Goal: Check status: Check status

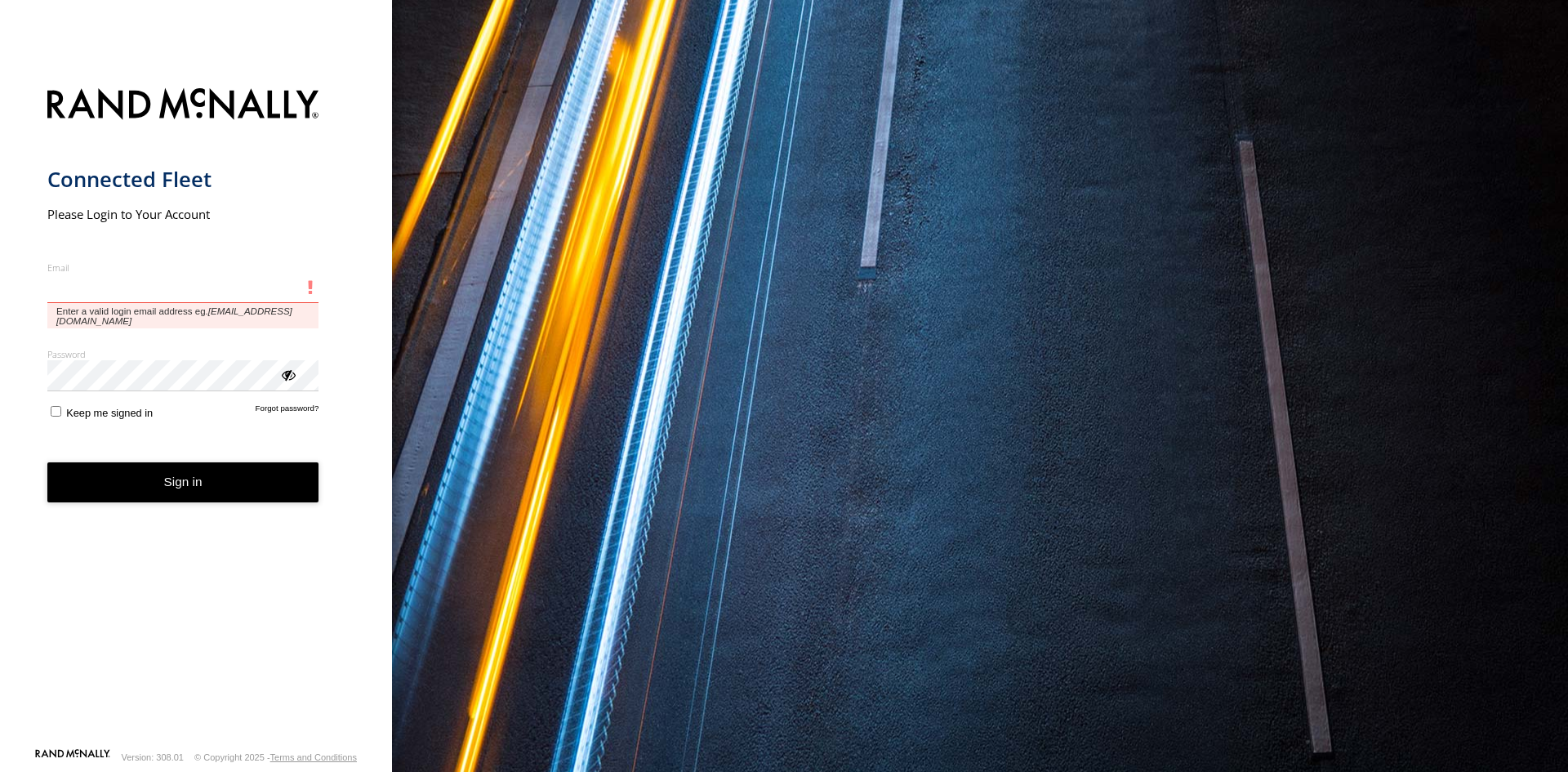
click at [88, 282] on input "Email" at bounding box center [183, 288] width 271 height 30
paste input "**********"
type input "**********"
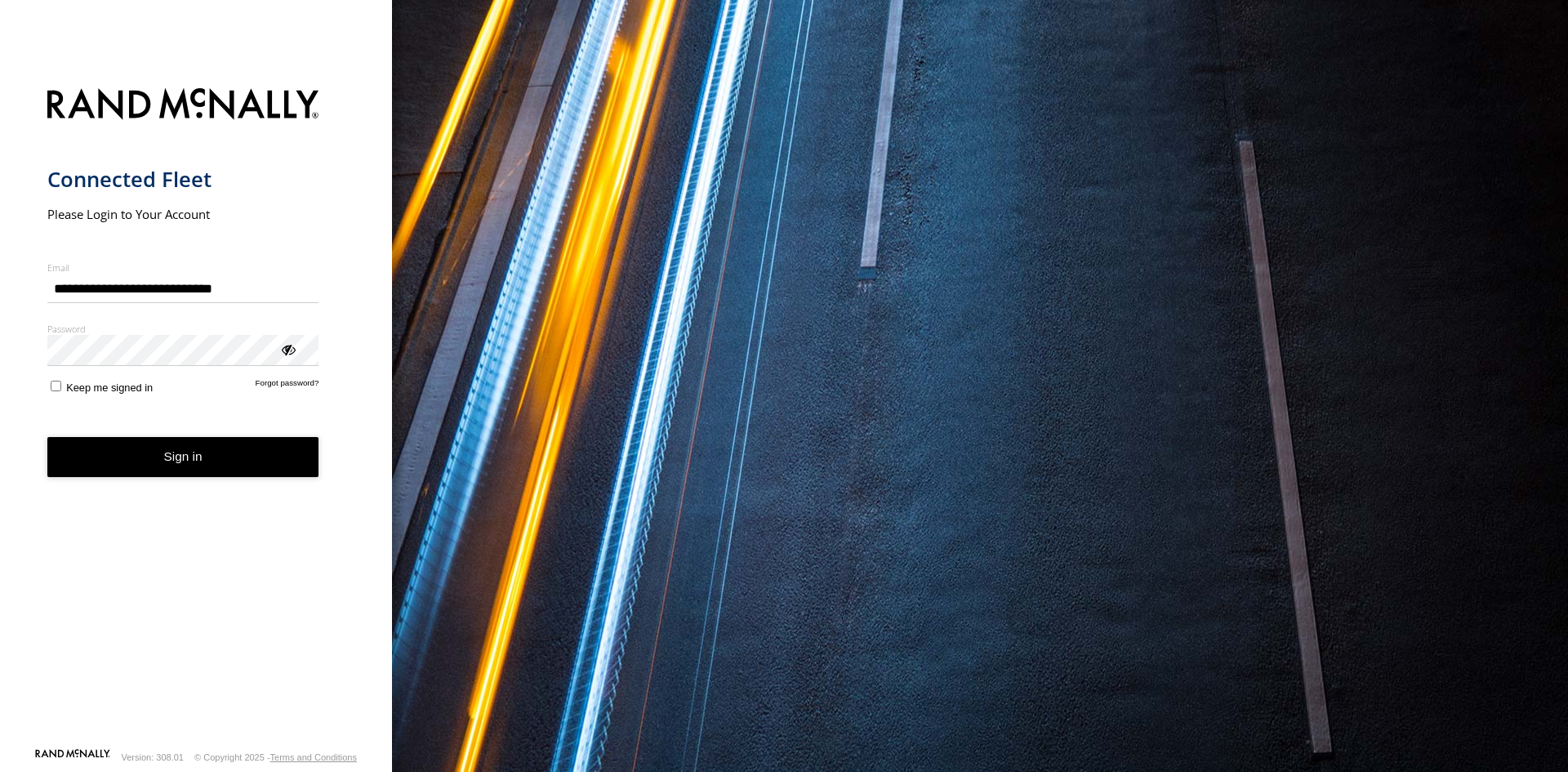
click at [199, 454] on button "Sign in" at bounding box center [183, 456] width 271 height 40
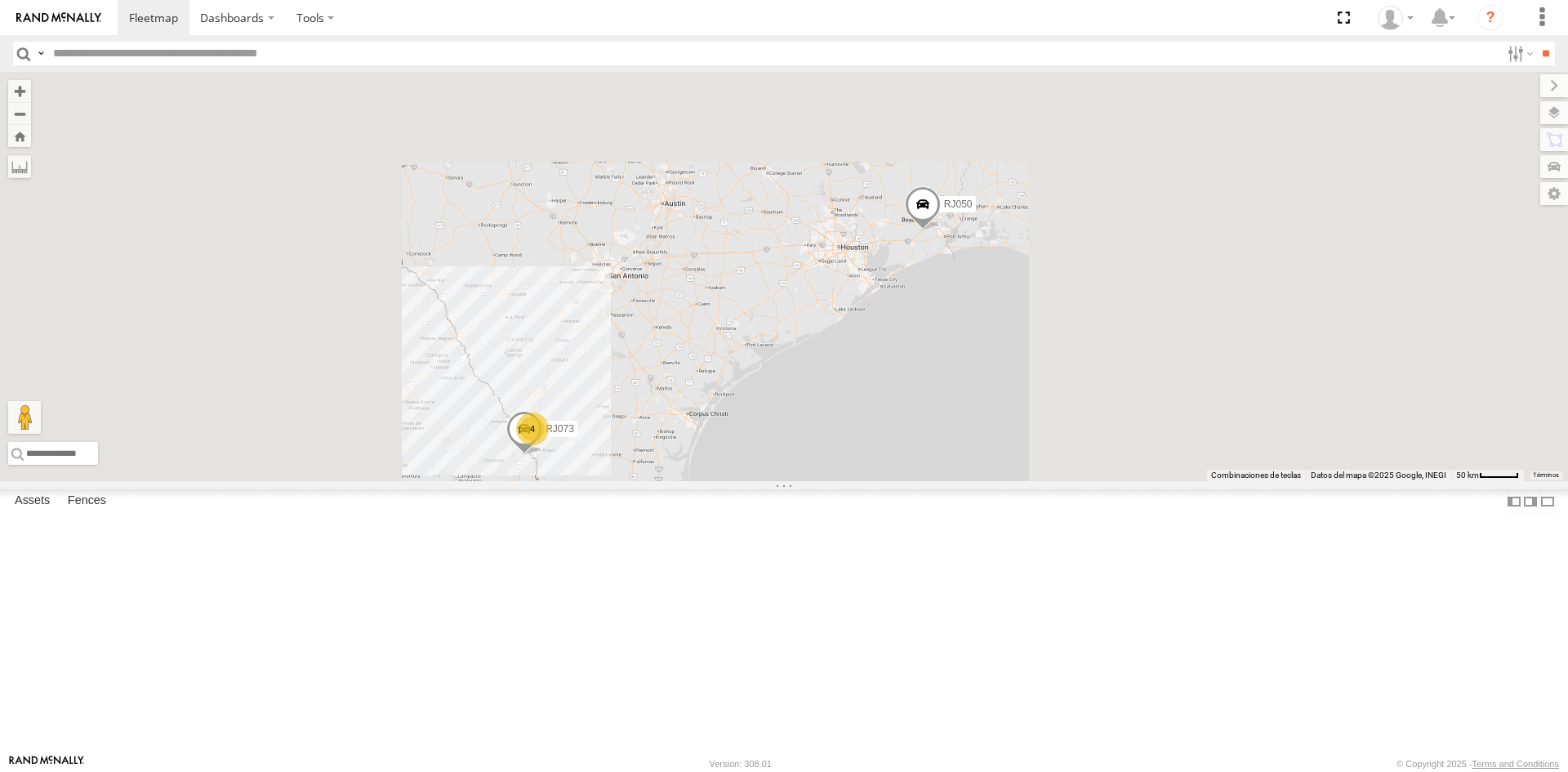
drag, startPoint x: 794, startPoint y: 594, endPoint x: 855, endPoint y: 560, distance: 69.8
click at [855, 481] on div "RJ050 RJ073 4" at bounding box center [784, 276] width 1568 height 409
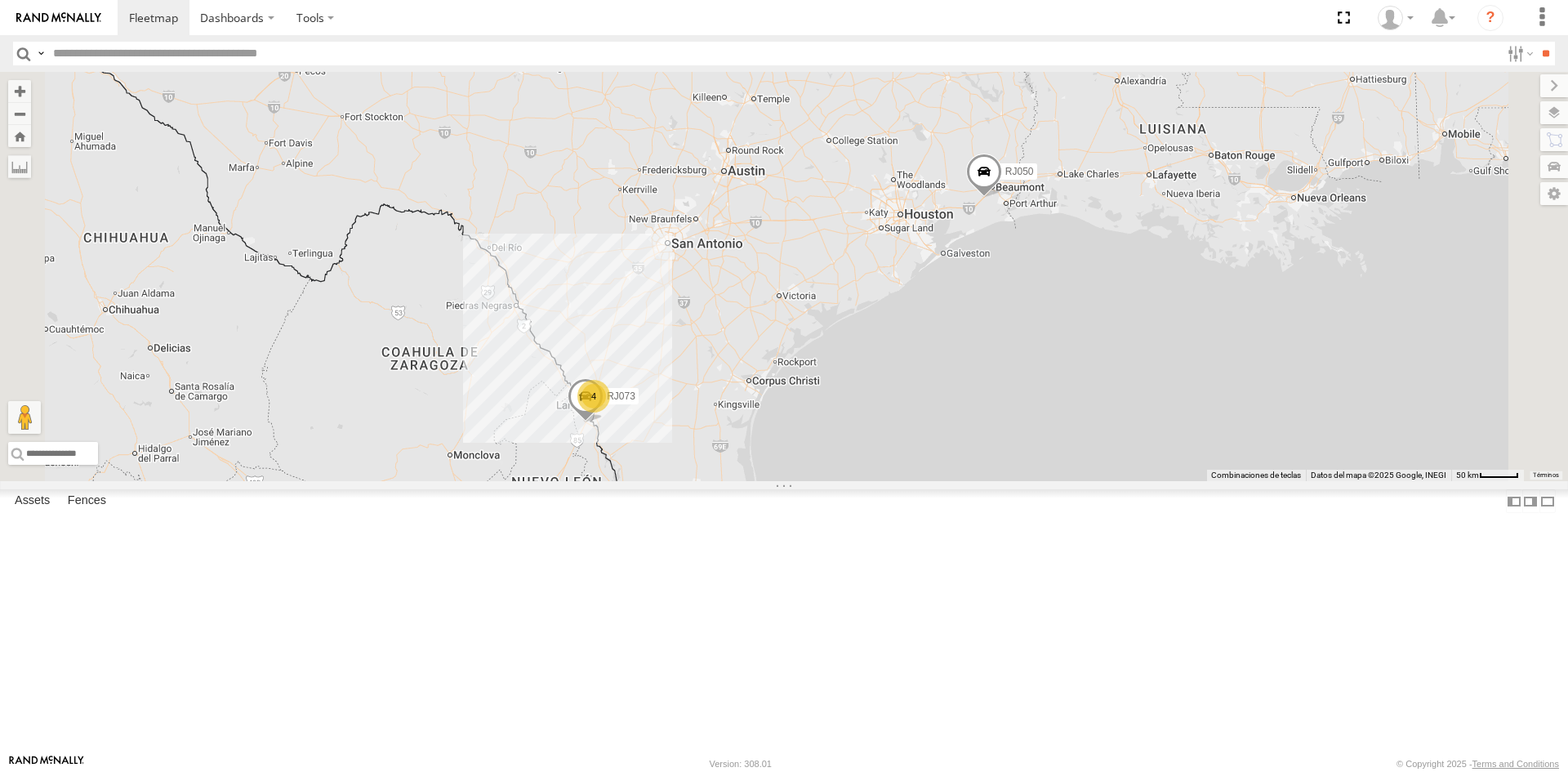
click at [0, 0] on div "RJ037" at bounding box center [0, 0] width 0 height 0
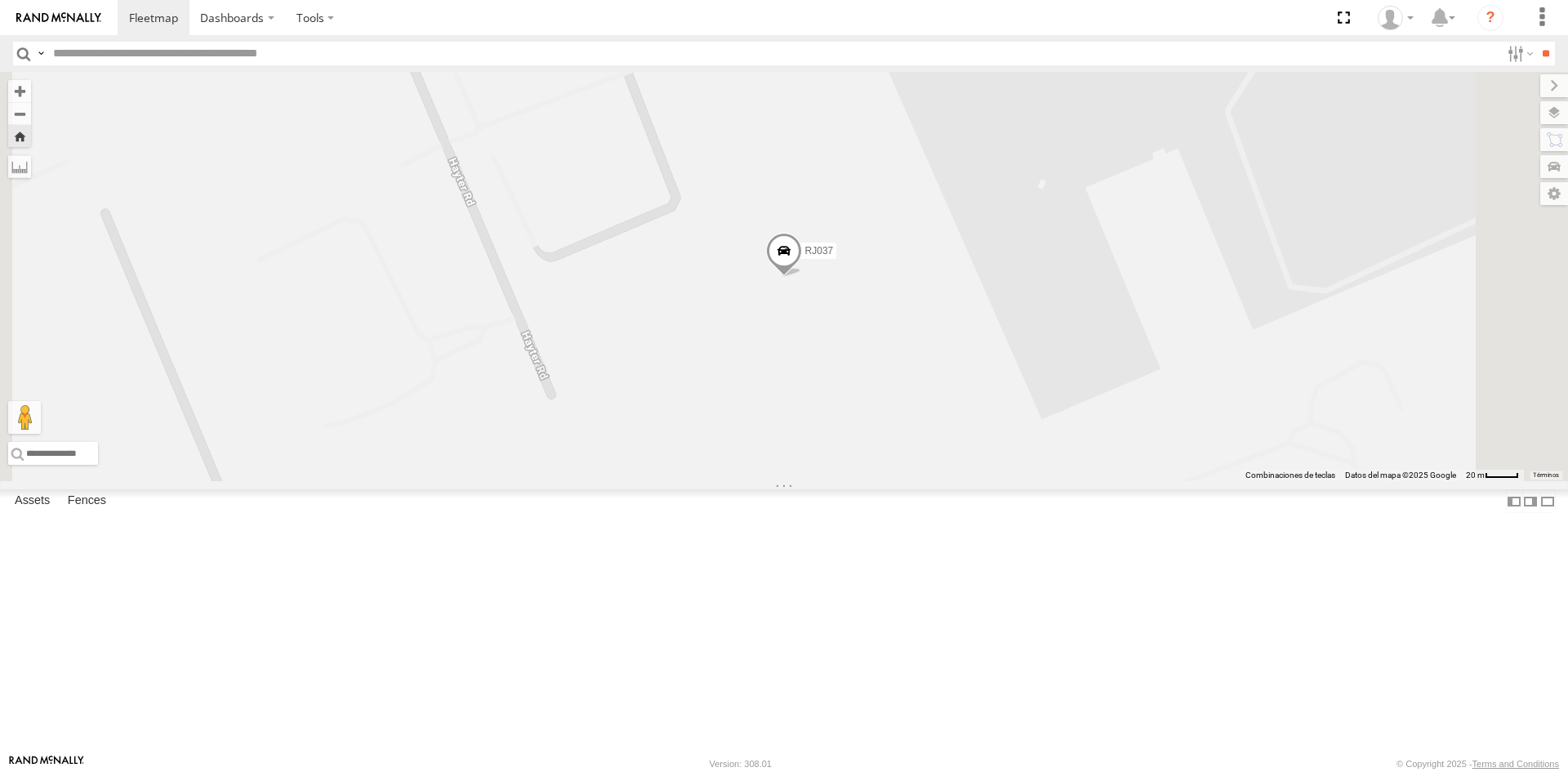
click at [0, 0] on div "RJ079" at bounding box center [0, 0] width 0 height 0
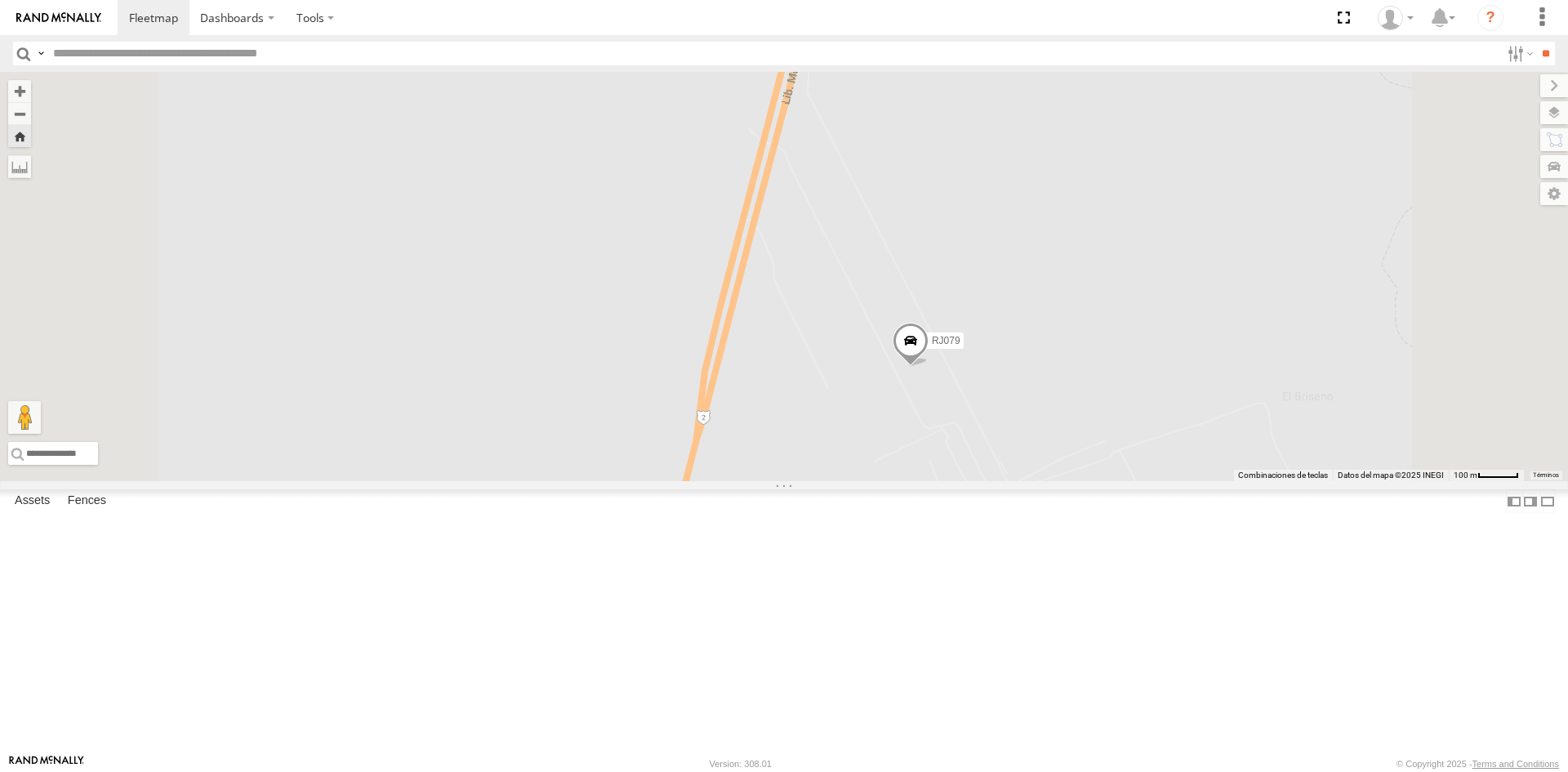
click at [243, 52] on input "text" at bounding box center [773, 54] width 1453 height 24
click at [1536, 42] on input "**" at bounding box center [1545, 54] width 18 height 24
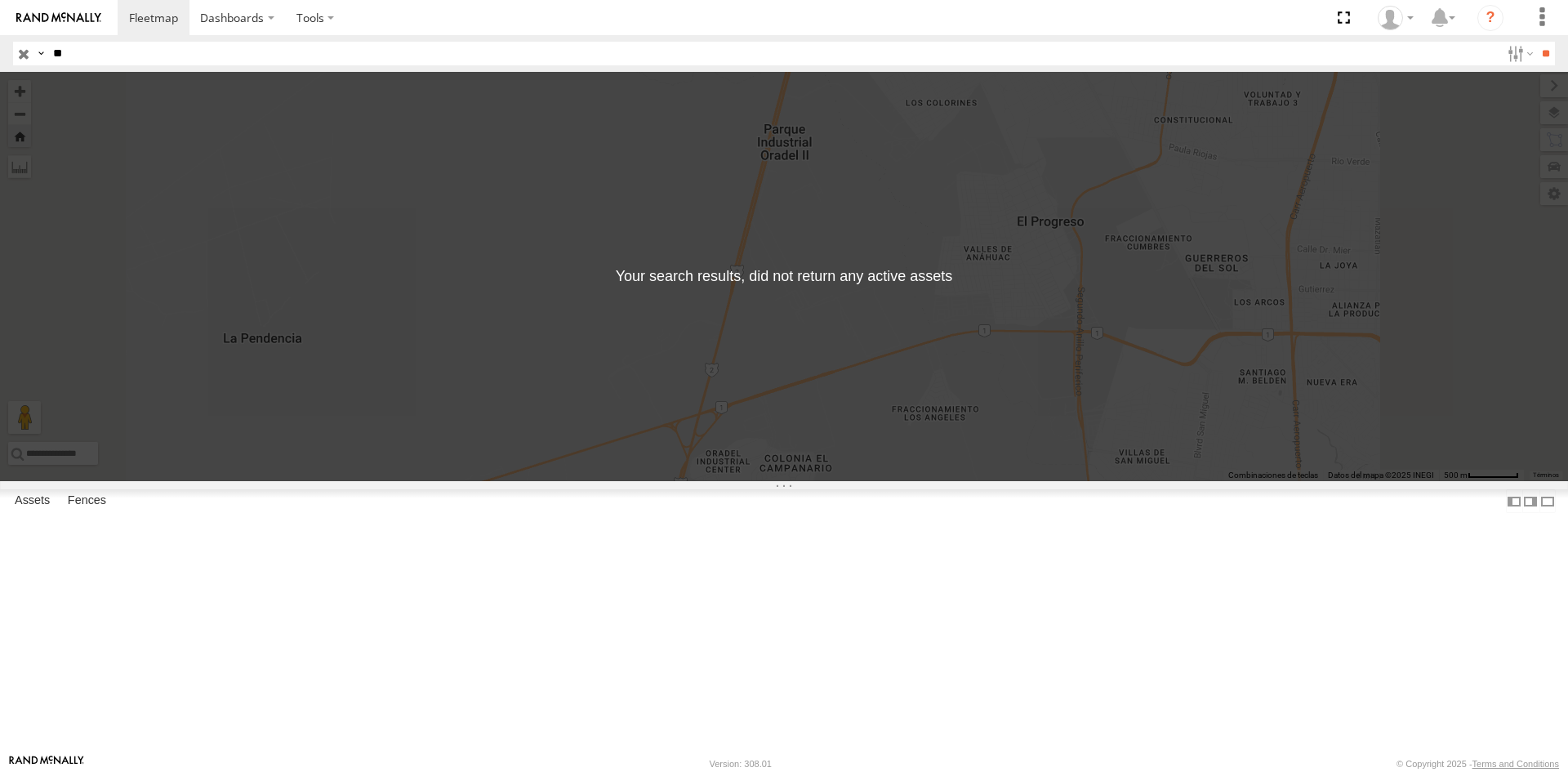
type input "*"
click at [29, 55] on input "button" at bounding box center [23, 54] width 21 height 24
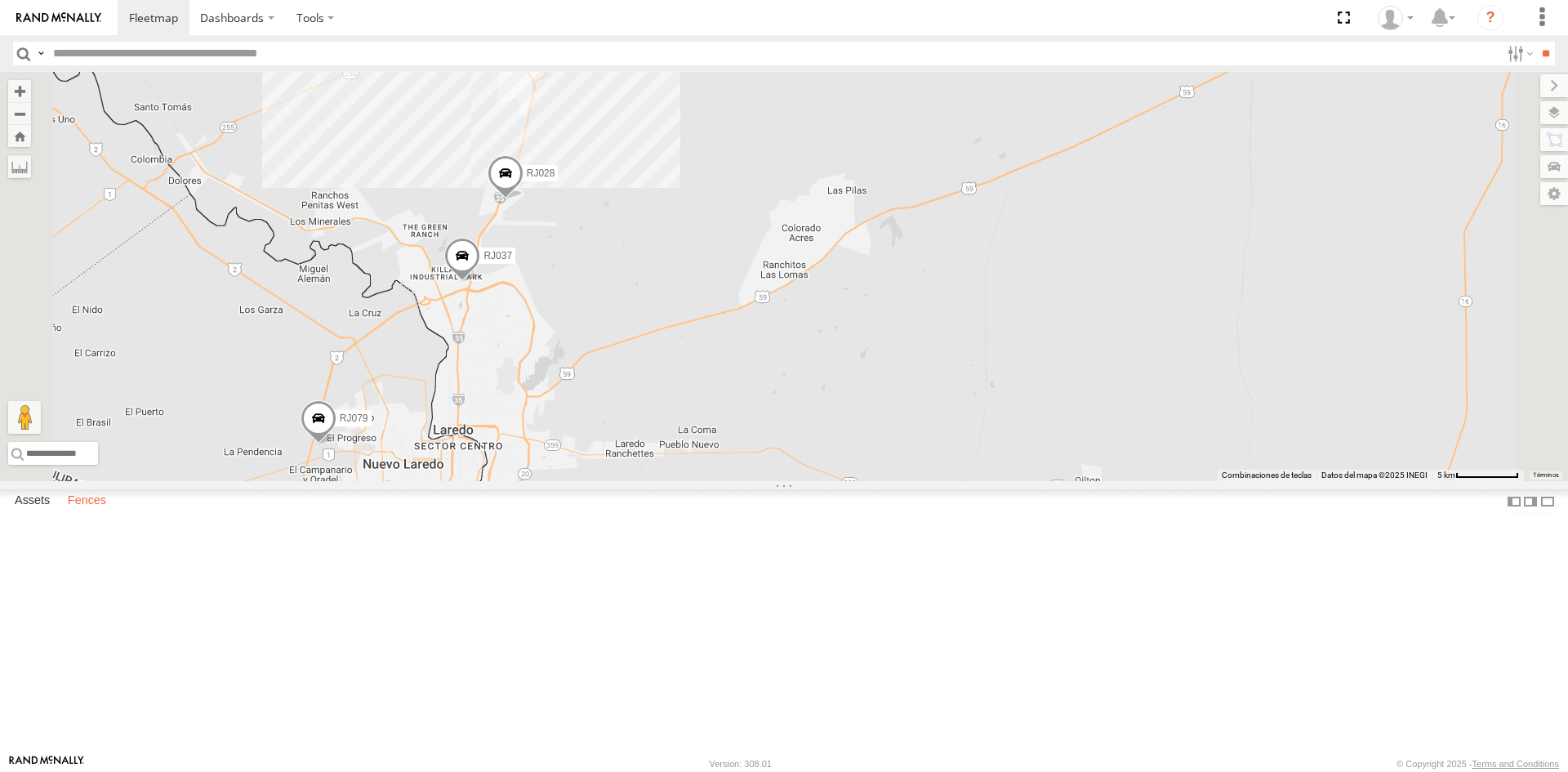
click at [82, 513] on label "Fences" at bounding box center [87, 501] width 54 height 23
click at [0, 0] on div "RJ HQ" at bounding box center [0, 0] width 0 height 0
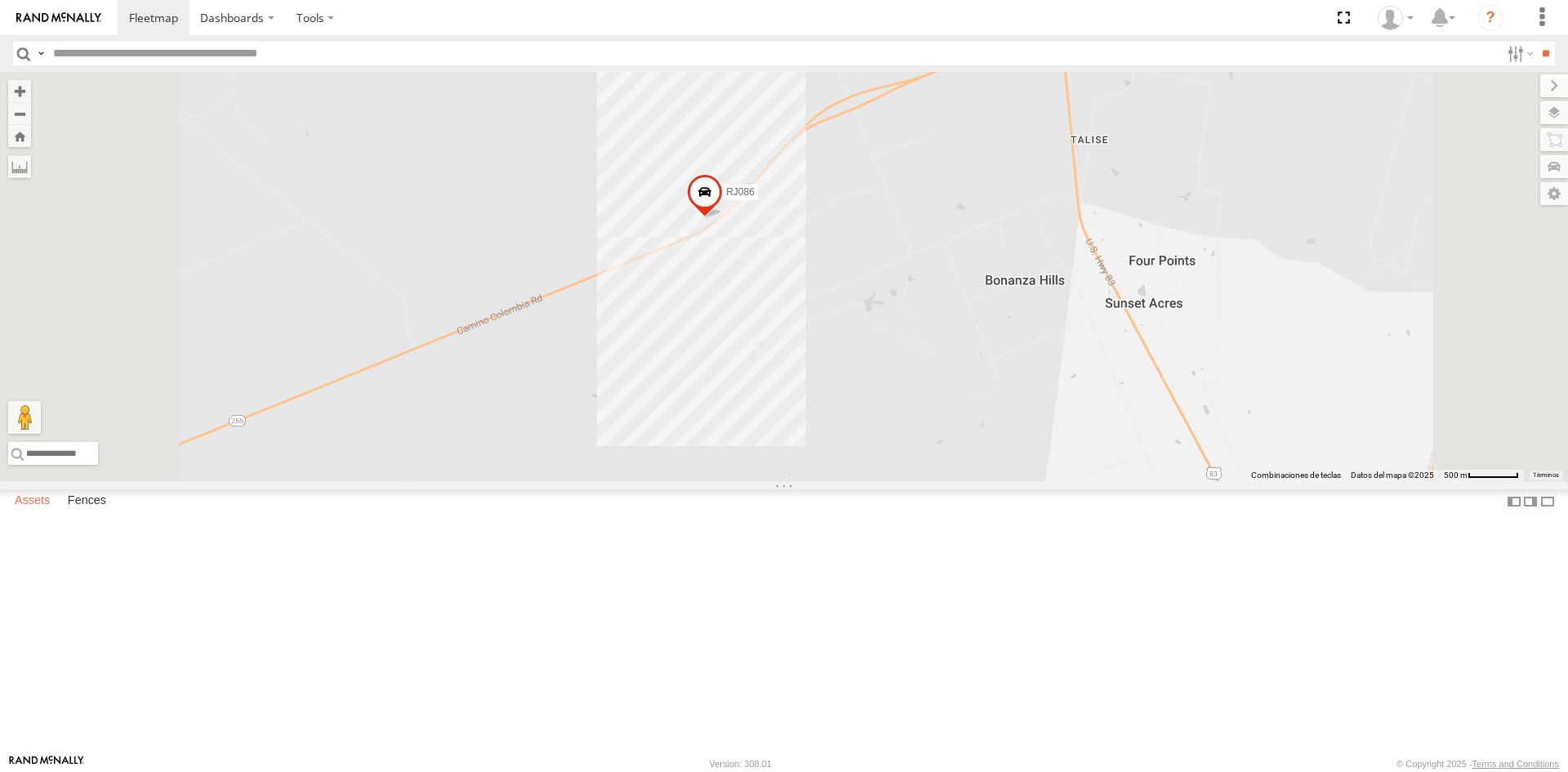
click at [41, 513] on label "Assets" at bounding box center [32, 501] width 52 height 23
click at [261, 58] on input "text" at bounding box center [773, 54] width 1453 height 24
click at [316, 58] on input "text" at bounding box center [773, 54] width 1453 height 24
type input "*****"
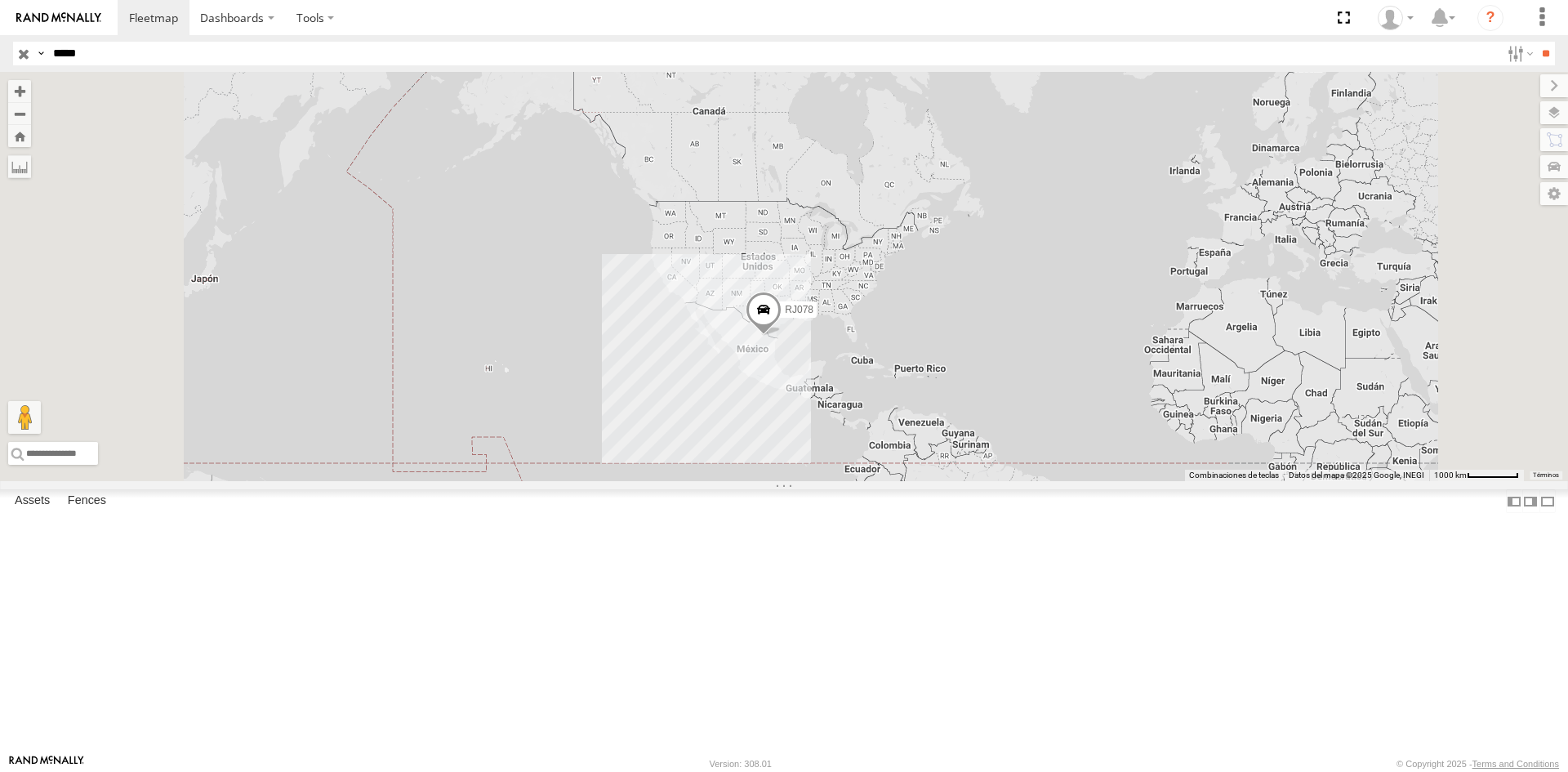
click at [0, 0] on div "syfan corp" at bounding box center [0, 0] width 0 height 0
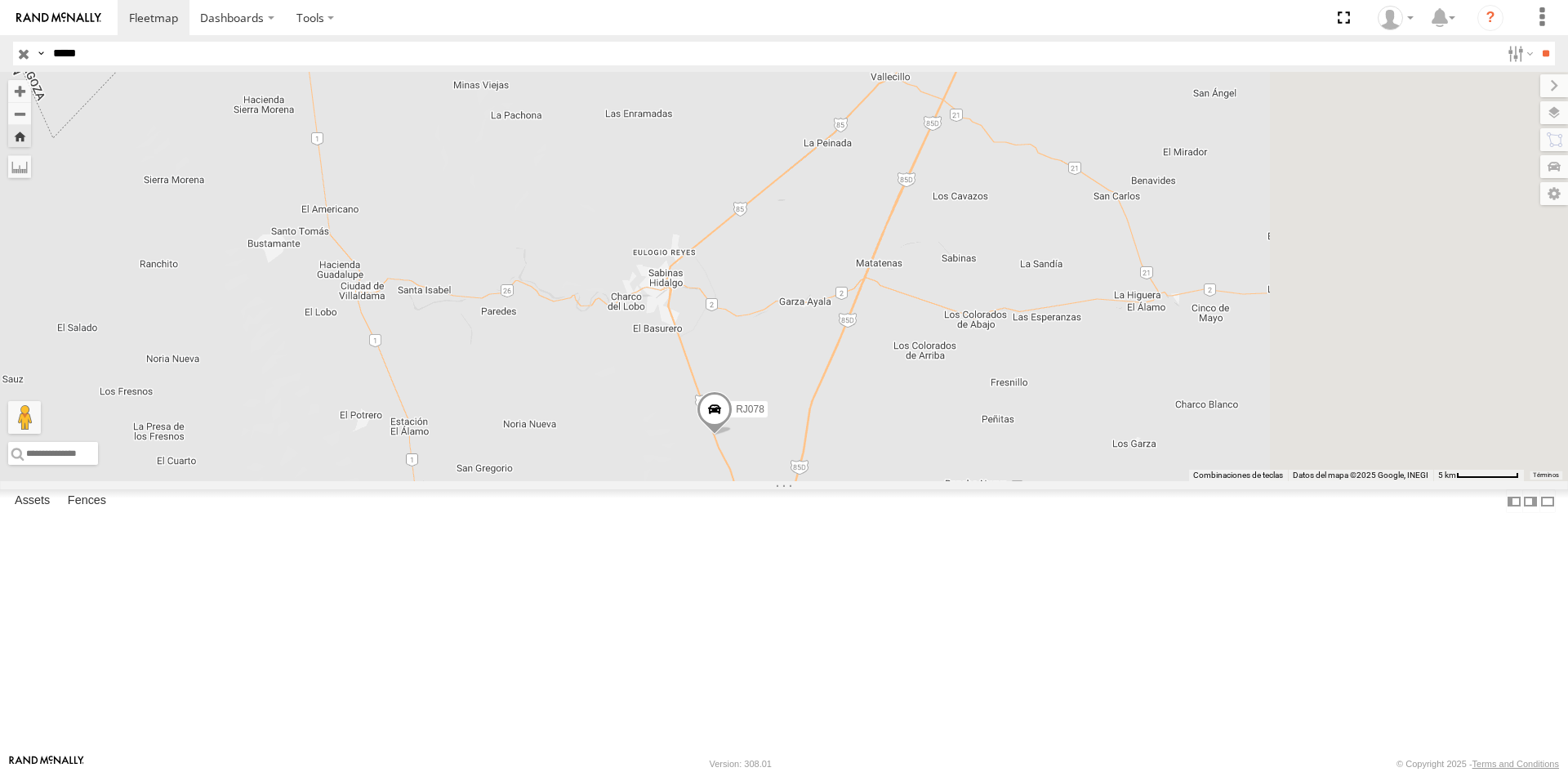
drag, startPoint x: 1180, startPoint y: 603, endPoint x: 909, endPoint y: 589, distance: 271.4
click at [909, 481] on div "RJ078" at bounding box center [784, 276] width 1568 height 409
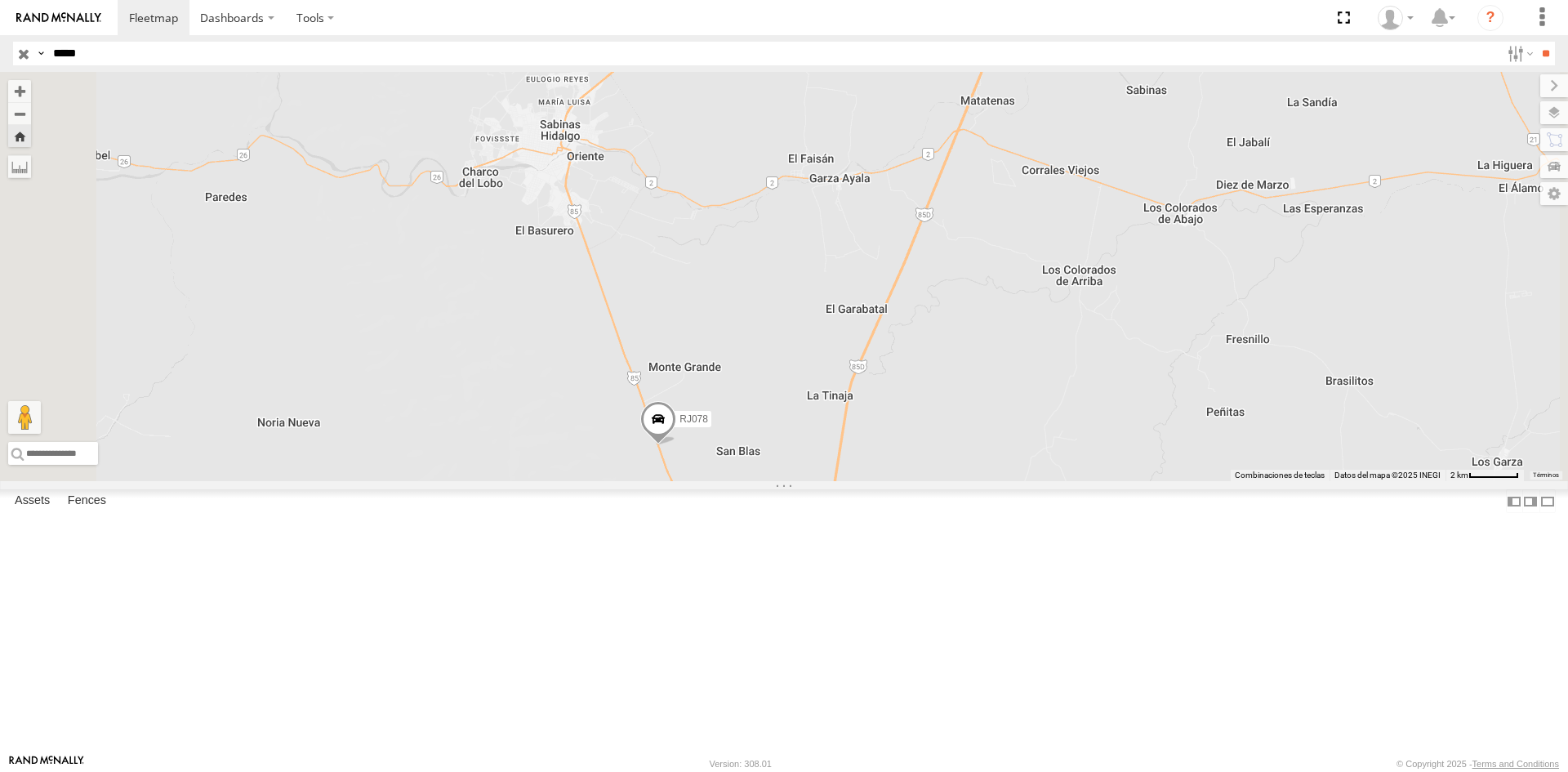
click at [676, 444] on span at bounding box center [657, 422] width 36 height 44
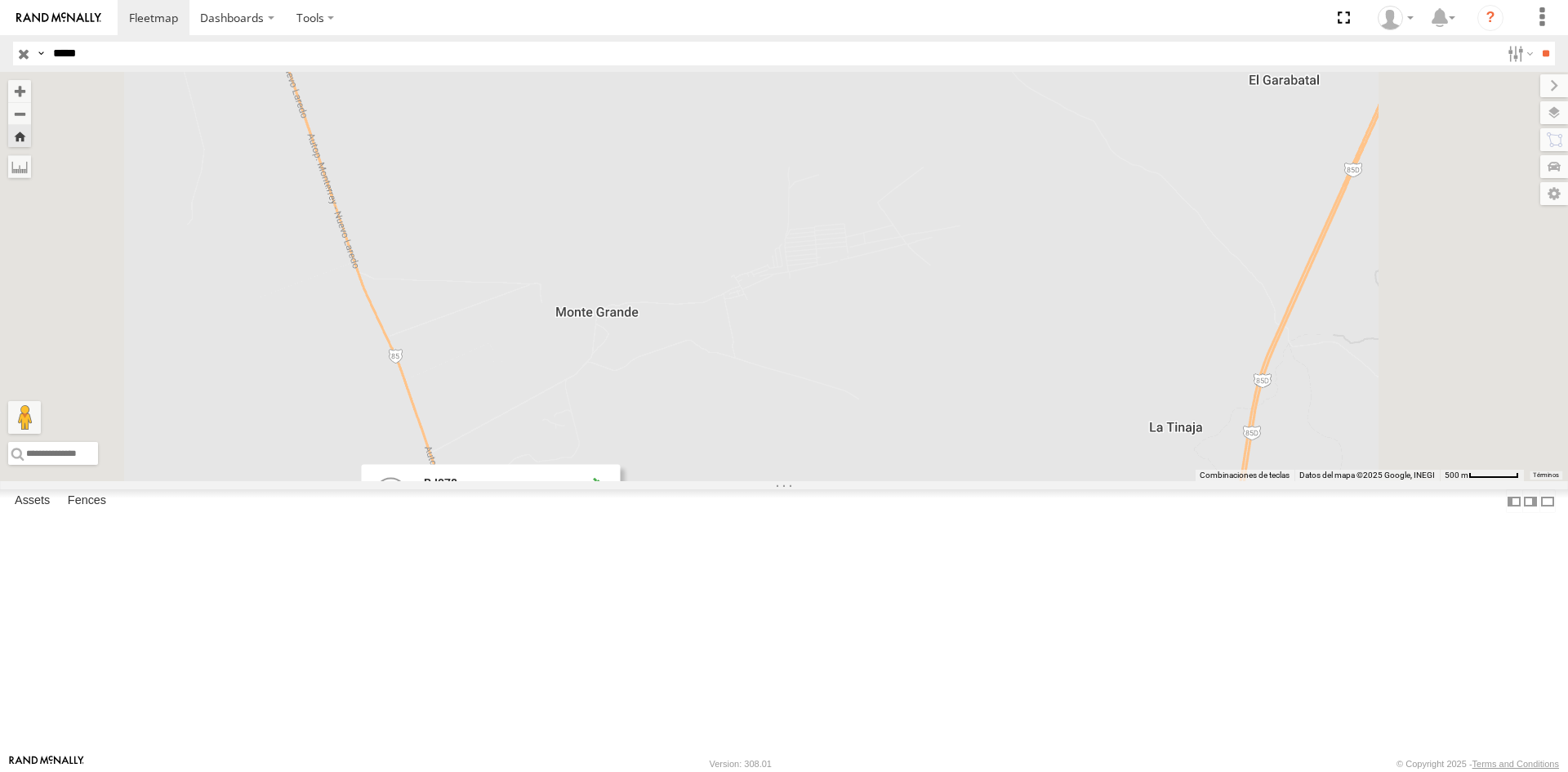
drag, startPoint x: 846, startPoint y: 596, endPoint x: 962, endPoint y: 319, distance: 300.3
click at [951, 357] on div "RJ078 RJ078 syfan corp Ciénega de Flores-Sabinas Hidalgo Eulogio Reyes 26.39017…" at bounding box center [784, 276] width 1568 height 409
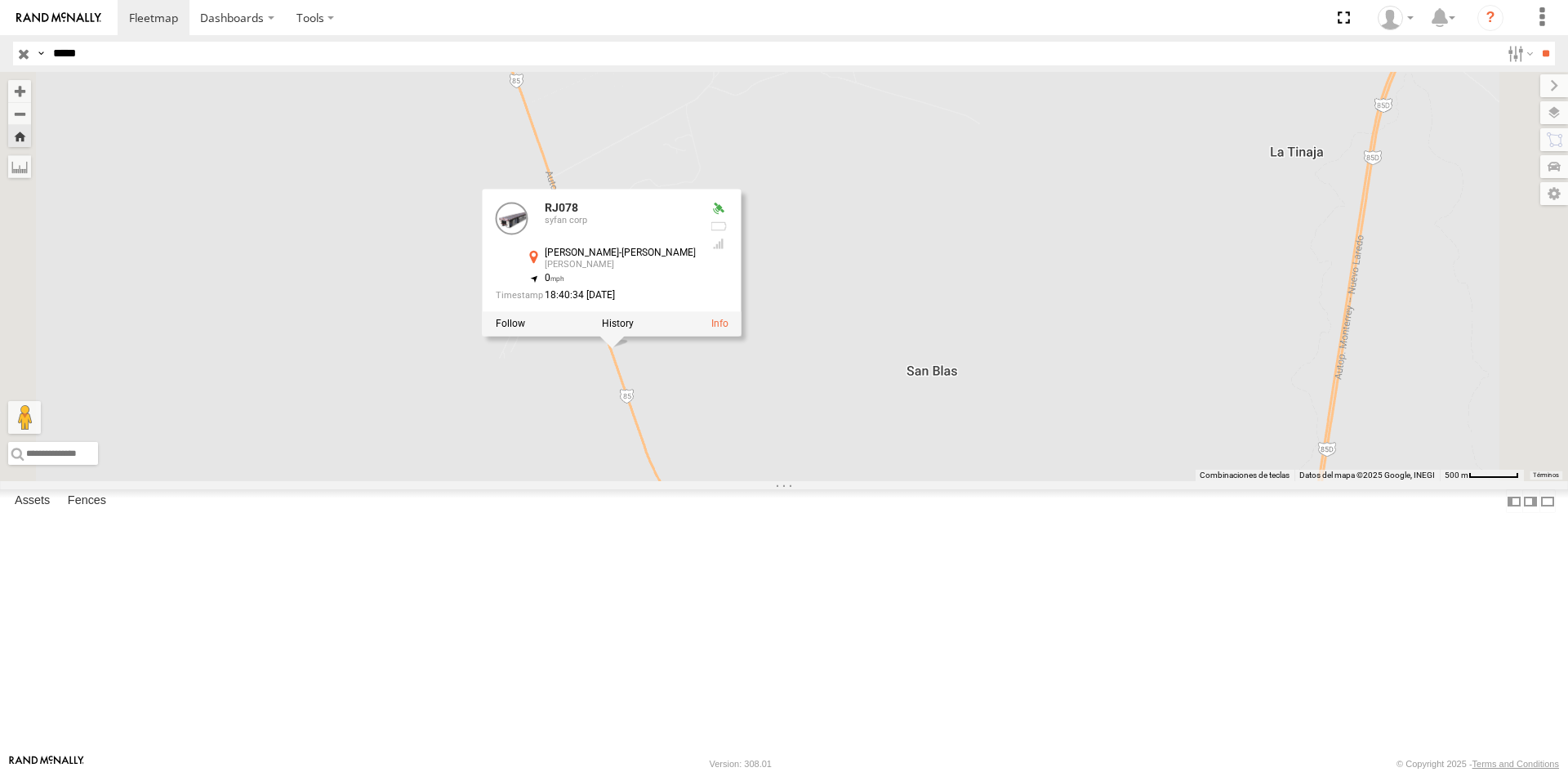
drag, startPoint x: 962, startPoint y: 319, endPoint x: 959, endPoint y: 332, distance: 13.3
click at [964, 314] on div "RJ078 RJ078 syfan corp Ciénega de Flores-Sabinas Hidalgo Eulogio Reyes 26.39017…" at bounding box center [784, 276] width 1568 height 409
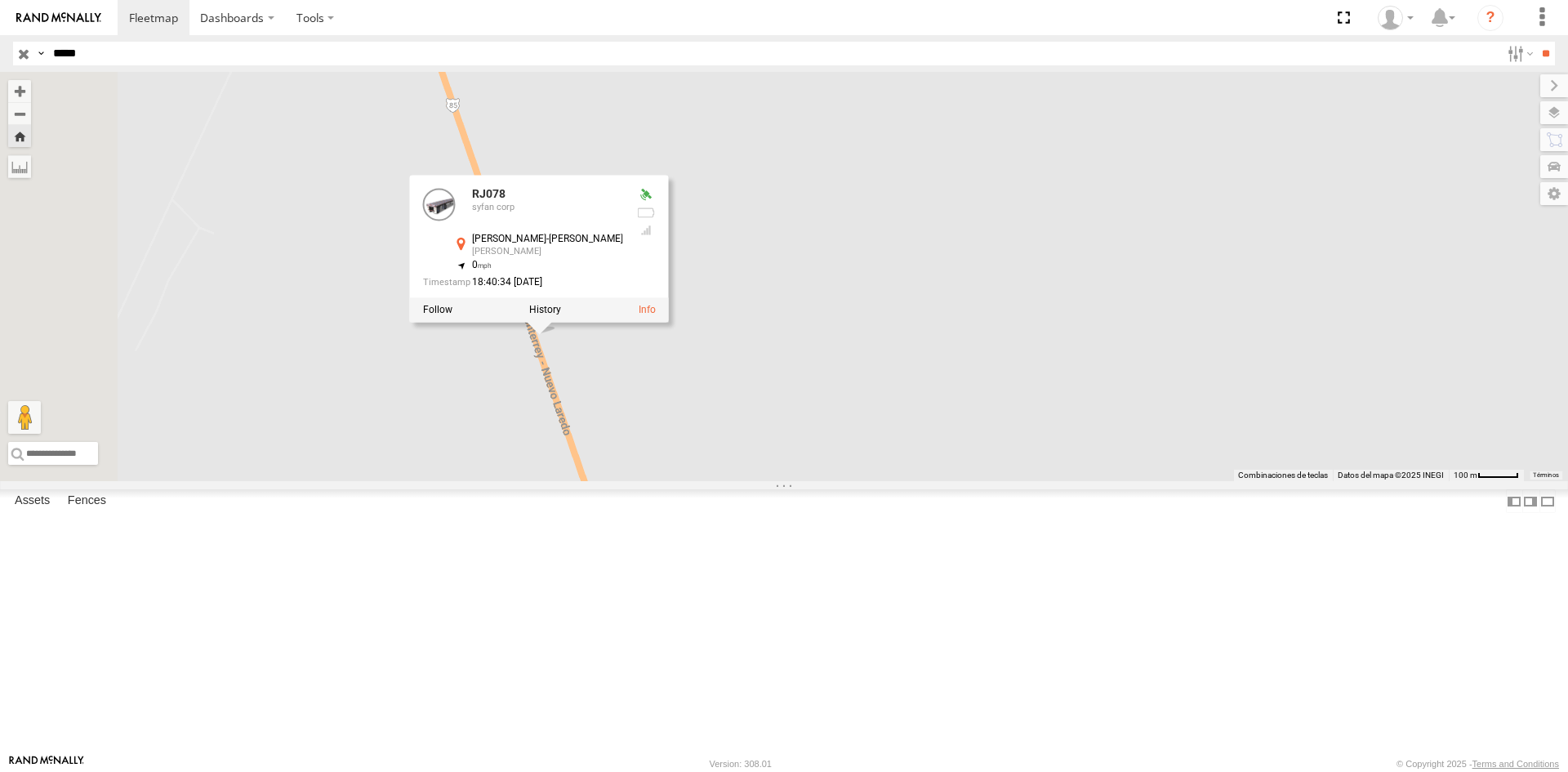
drag, startPoint x: 767, startPoint y: 481, endPoint x: 852, endPoint y: 510, distance: 89.8
click at [852, 481] on div "RJ078 RJ078 syfan corp Ciénega de Flores-Sabinas Hidalgo Eulogio Reyes 26.39017…" at bounding box center [784, 276] width 1568 height 409
click at [779, 476] on div "RJ078 RJ078 syfan corp Ciénega de Flores-Sabinas Hidalgo Eulogio Reyes 26.39017…" at bounding box center [784, 276] width 1568 height 409
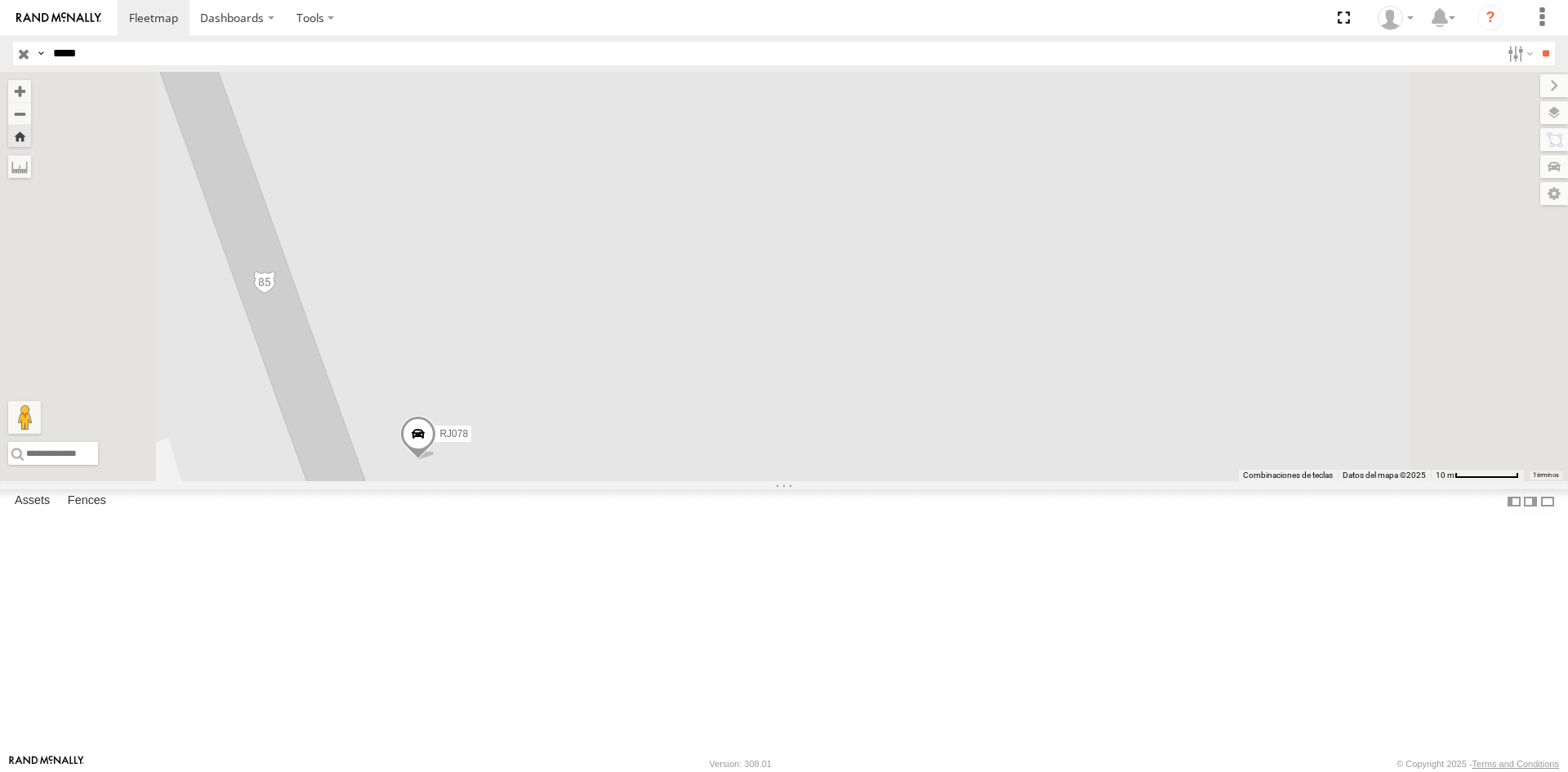
click at [436, 459] on span at bounding box center [417, 437] width 36 height 44
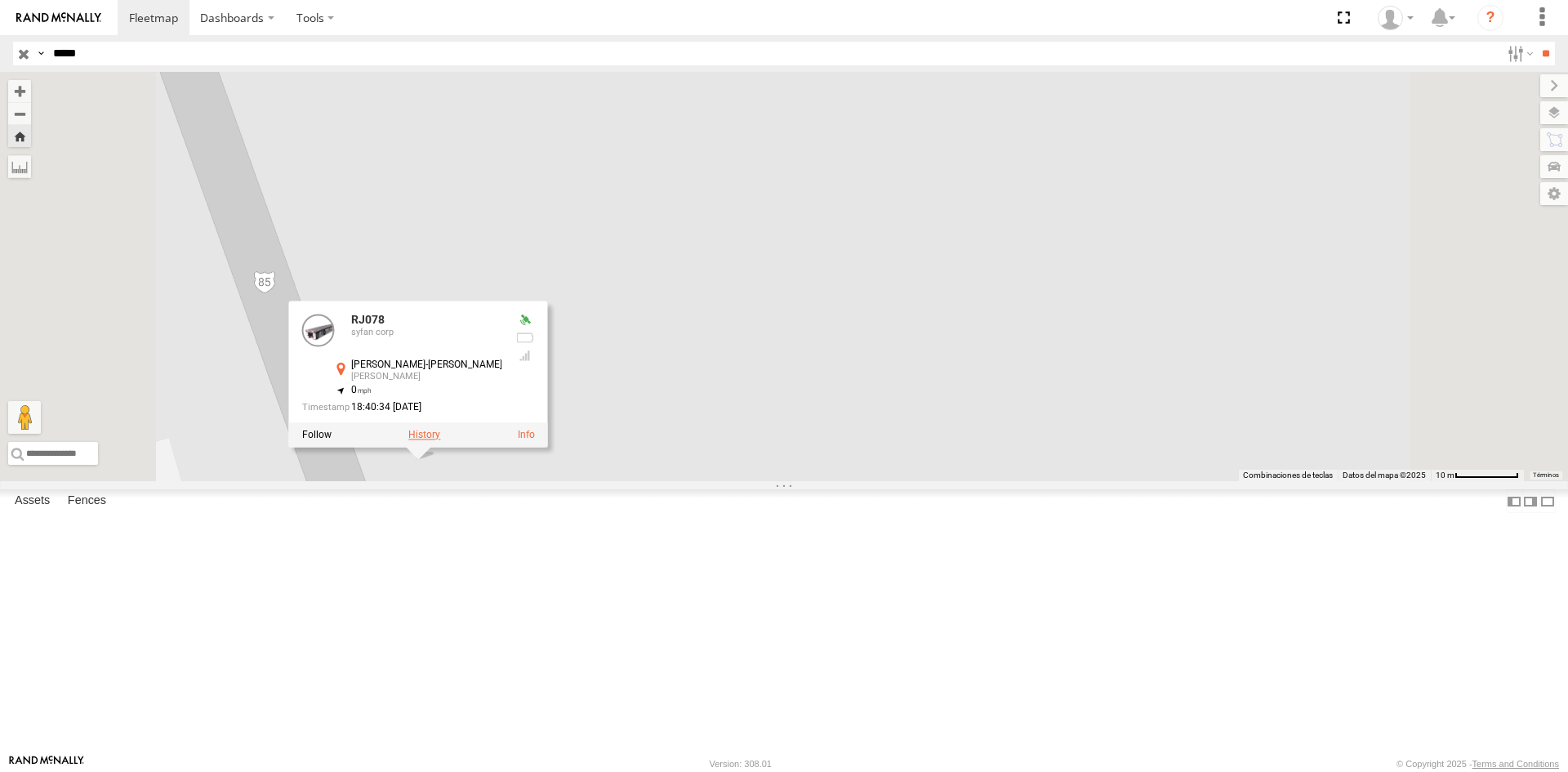
click at [440, 440] on label at bounding box center [424, 434] width 31 height 11
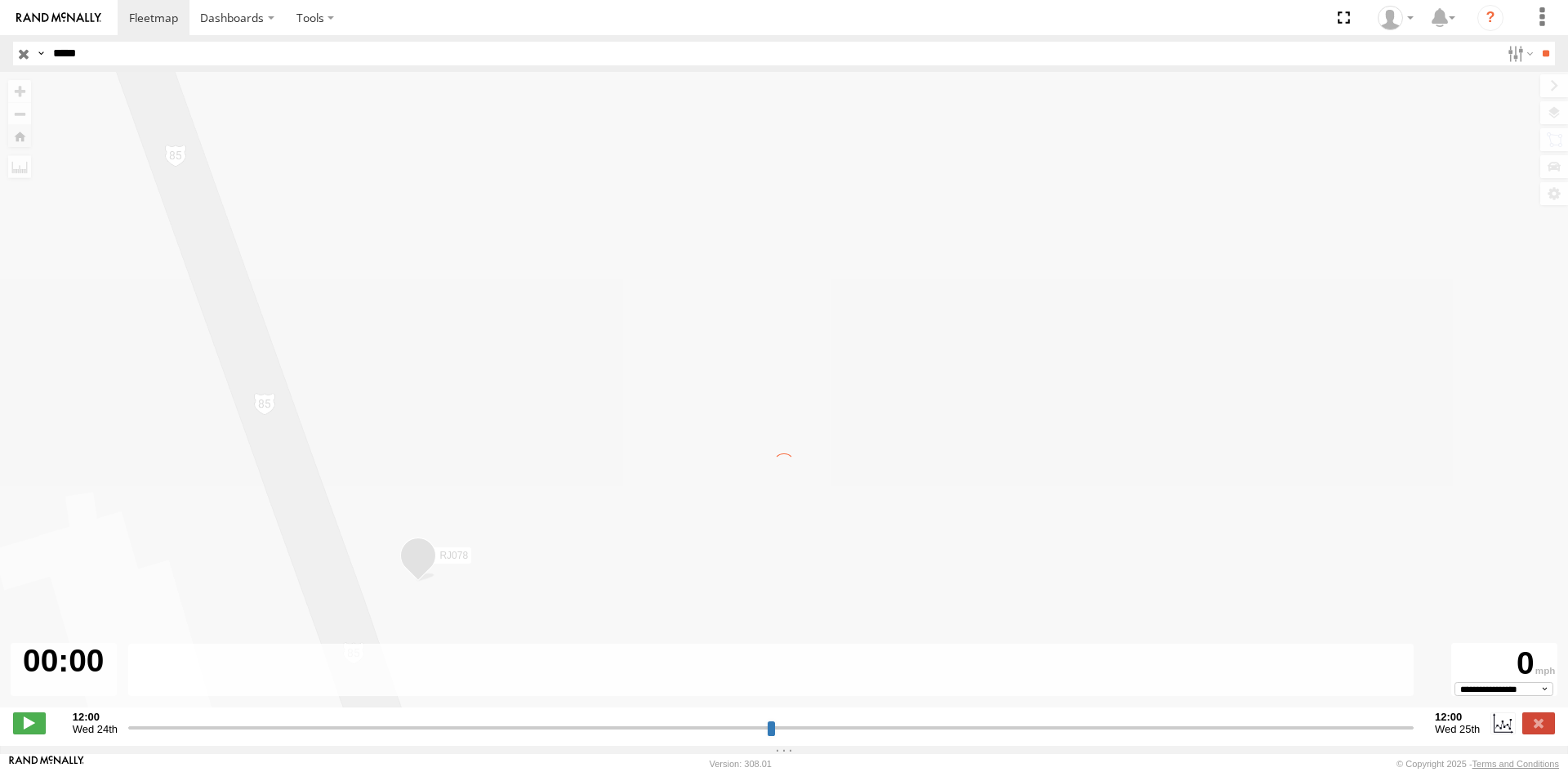
type input "**********"
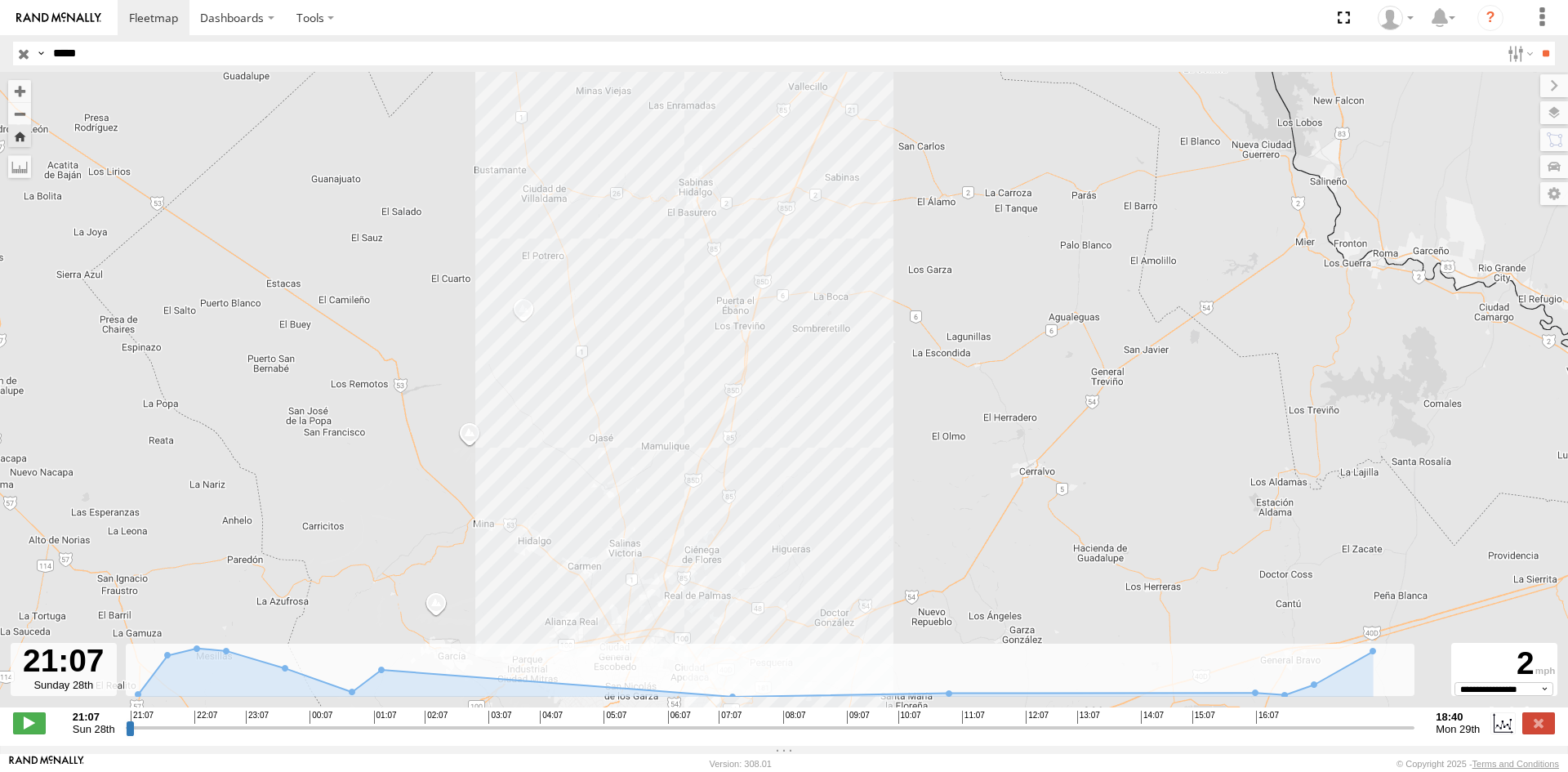
drag, startPoint x: 766, startPoint y: 442, endPoint x: 775, endPoint y: 366, distance: 76.5
click at [775, 366] on div "RJ078" at bounding box center [784, 398] width 1568 height 653
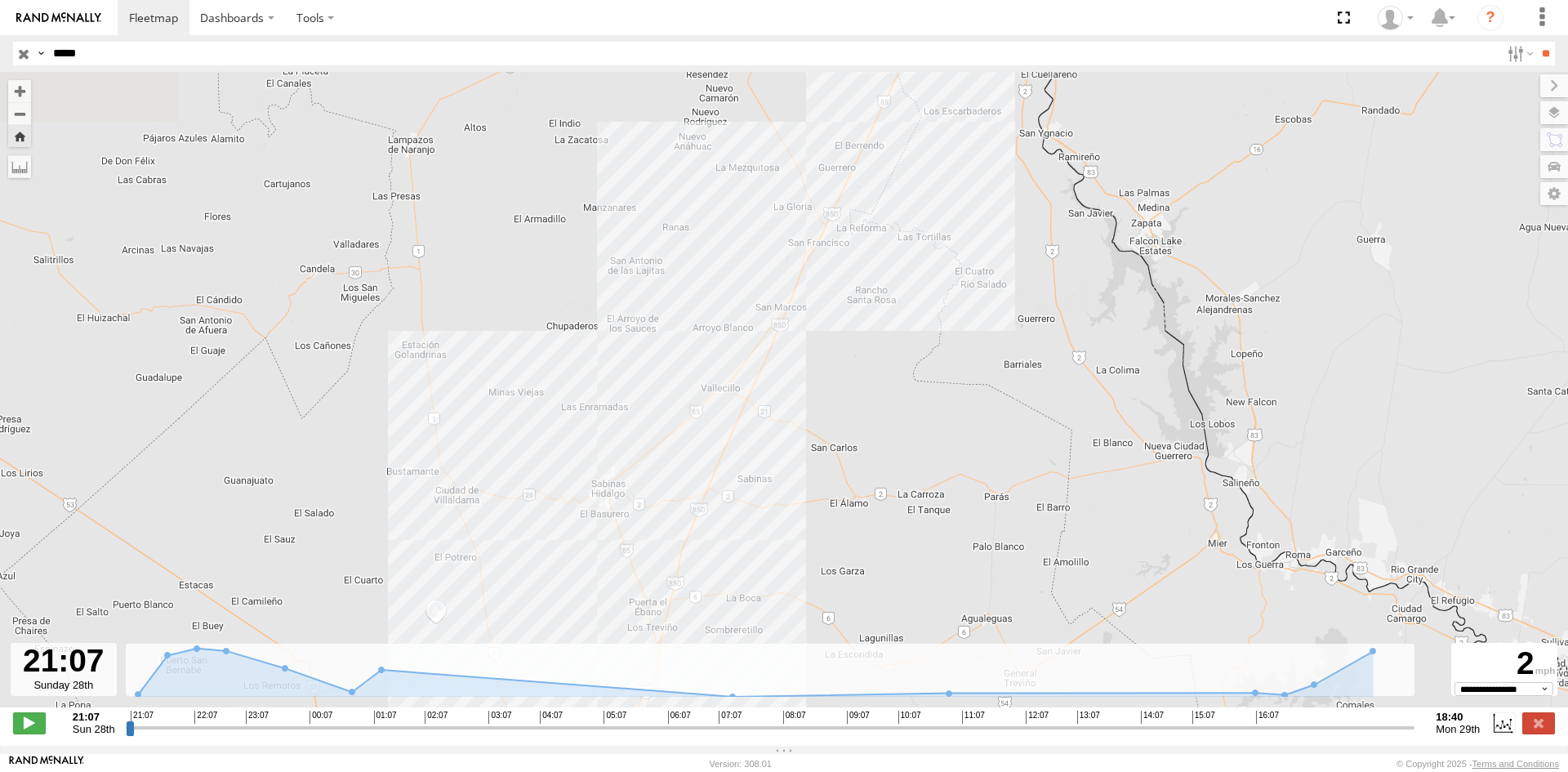
drag, startPoint x: 766, startPoint y: 342, endPoint x: 692, endPoint y: 600, distance: 268.4
click at [692, 600] on div "RJ078" at bounding box center [784, 398] width 1568 height 653
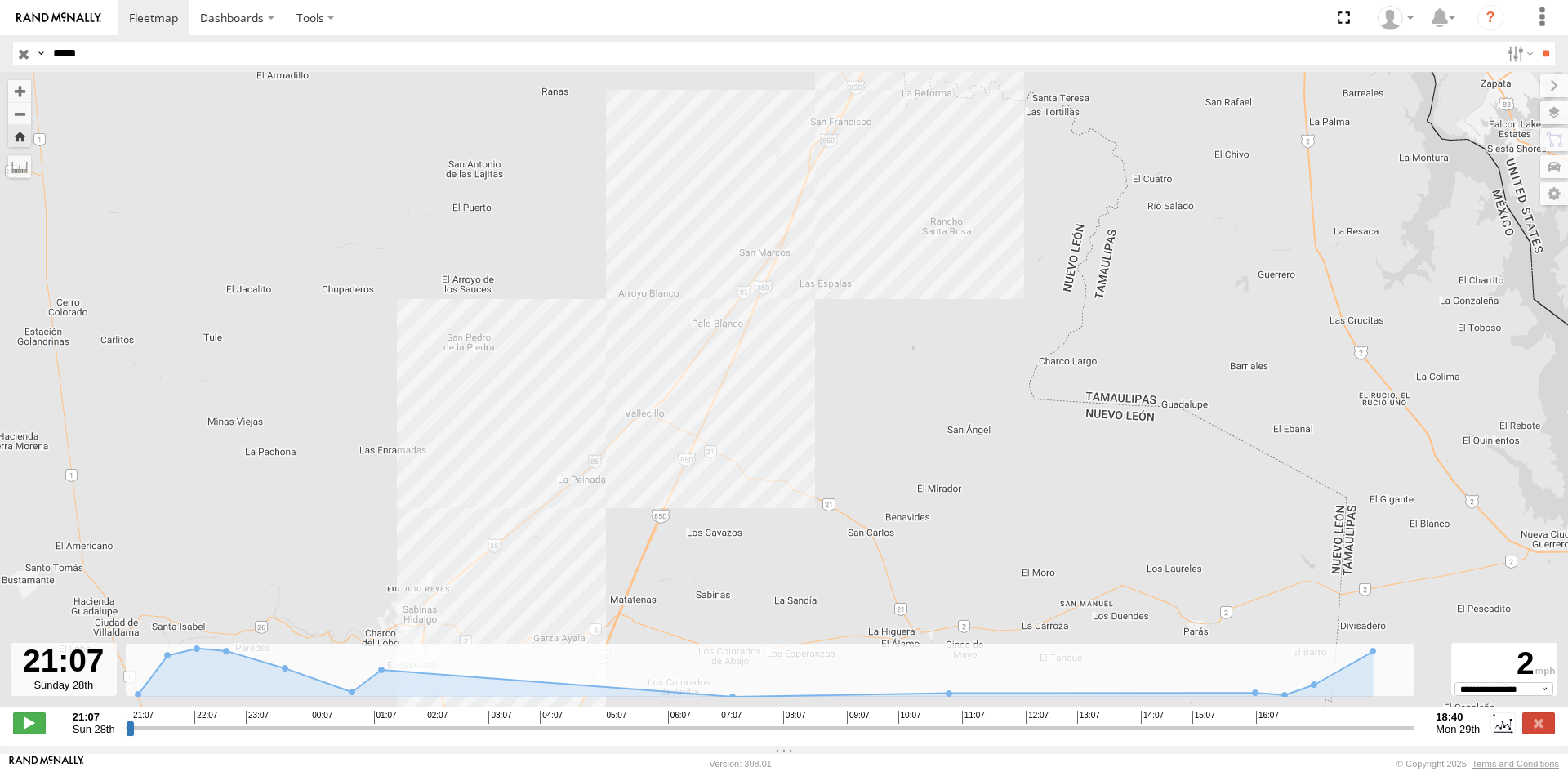
drag, startPoint x: 815, startPoint y: 289, endPoint x: 827, endPoint y: 307, distance: 21.6
click at [572, 659] on div "Para navegar por el mapa con gestos táctiles, tócalo dos veces, mantenlo pulsad…" at bounding box center [784, 409] width 1568 height 674
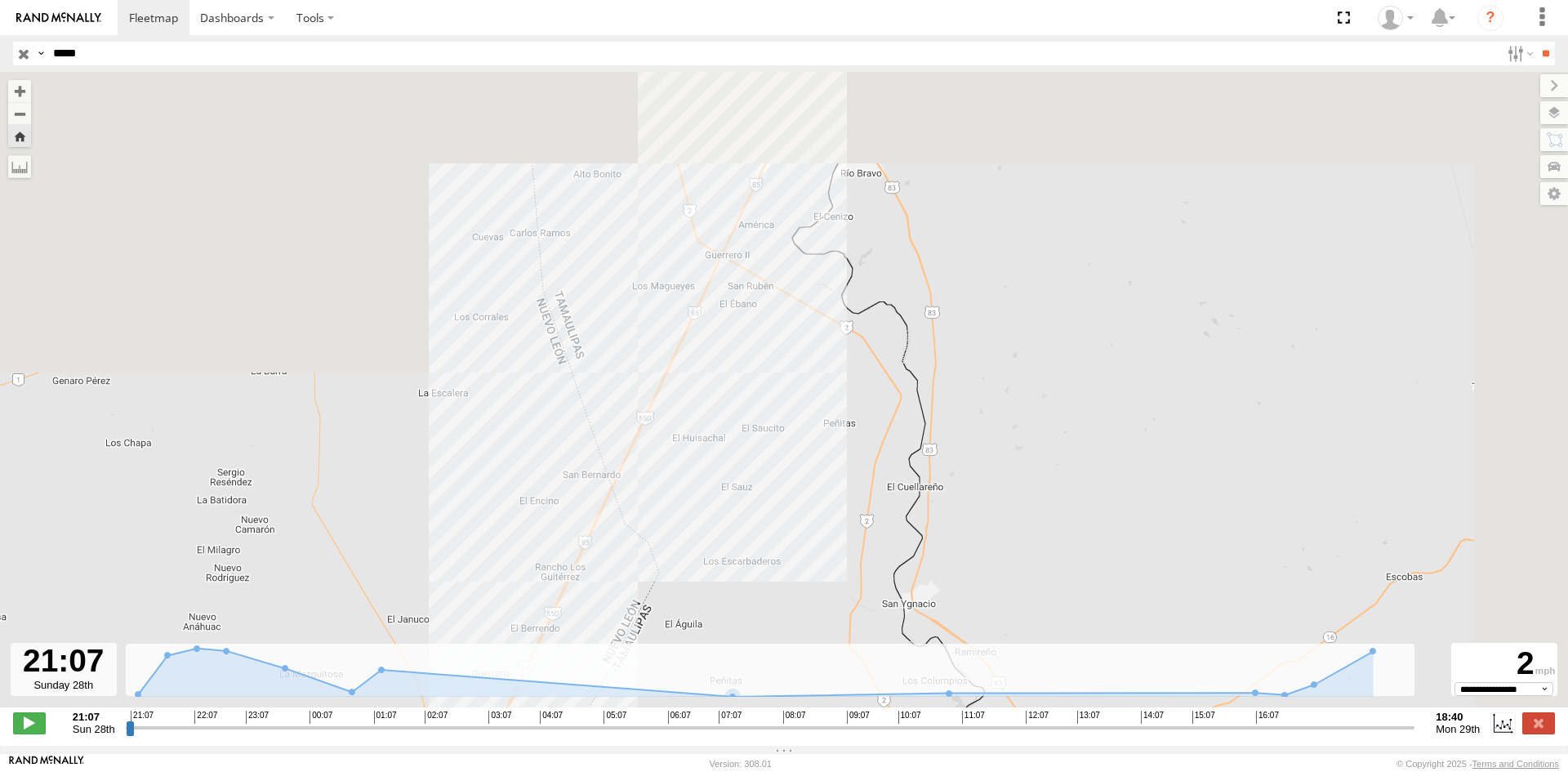
drag, startPoint x: 818, startPoint y: 371, endPoint x: 688, endPoint y: 639, distance: 297.9
click at [688, 639] on div "RJ078" at bounding box center [784, 398] width 1568 height 653
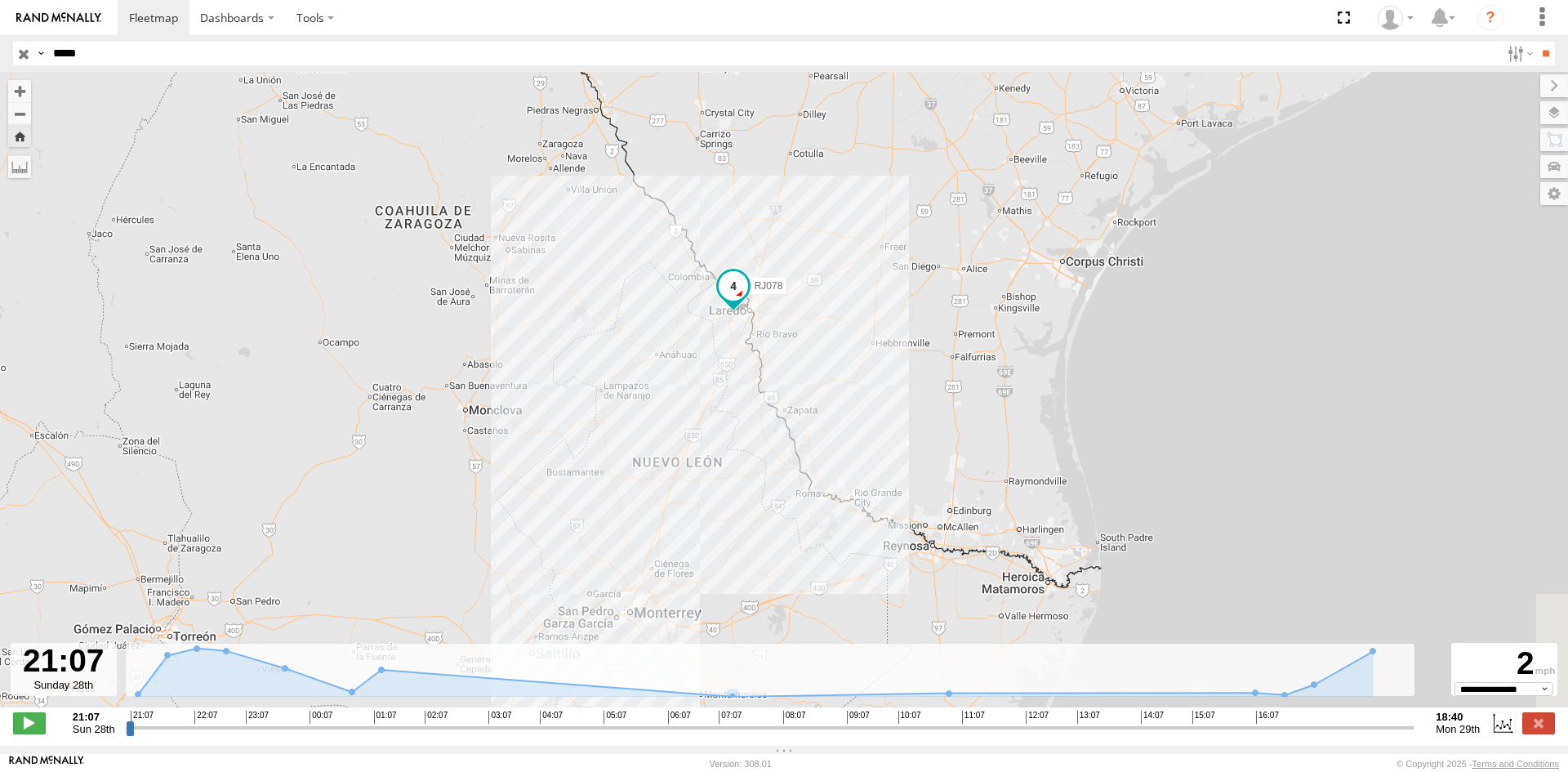
drag, startPoint x: 744, startPoint y: 580, endPoint x: 794, endPoint y: 292, distance: 292.3
click at [794, 292] on div "RJ078" at bounding box center [784, 398] width 1568 height 653
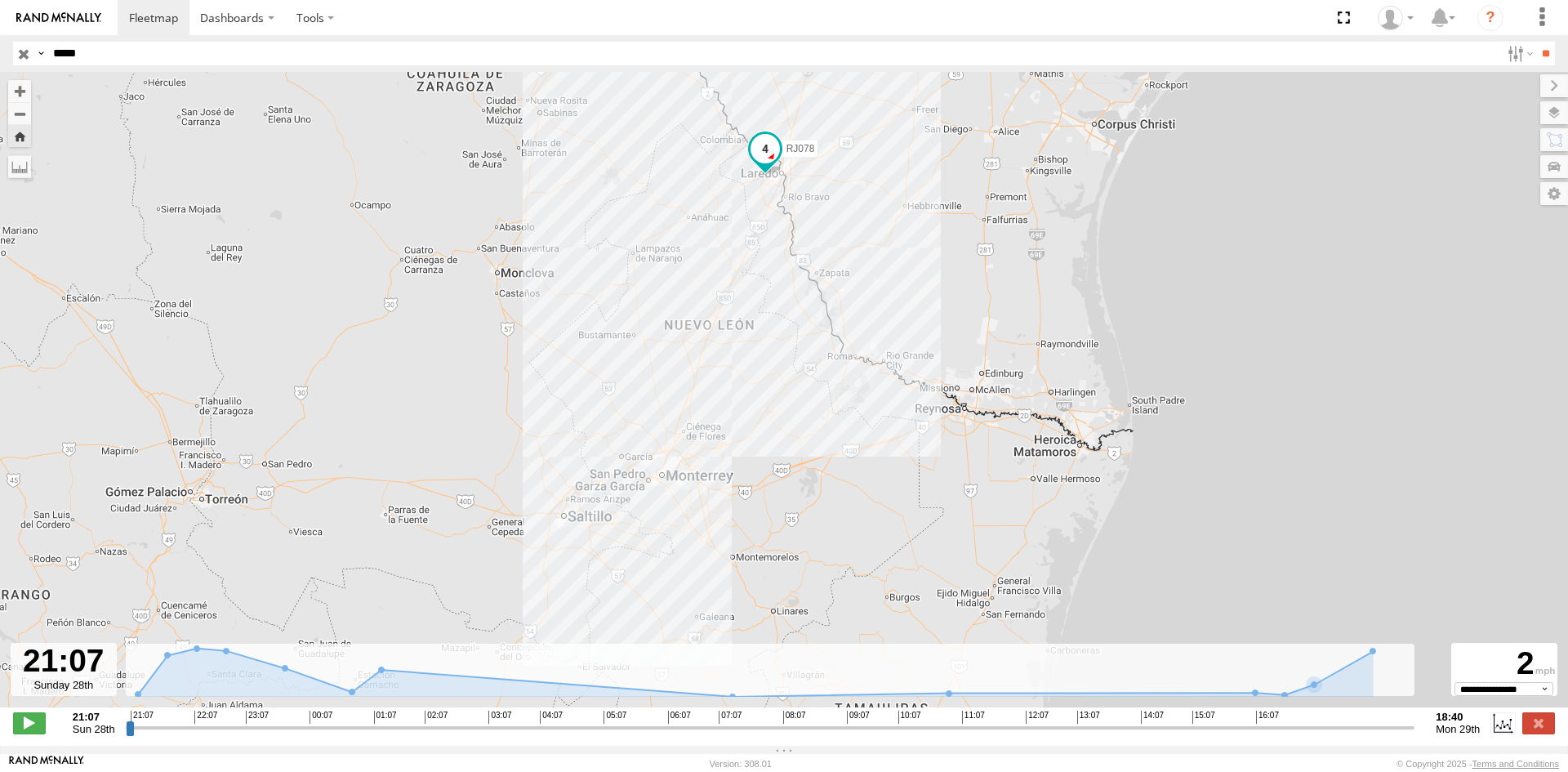
click at [758, 160] on span at bounding box center [766, 149] width 30 height 30
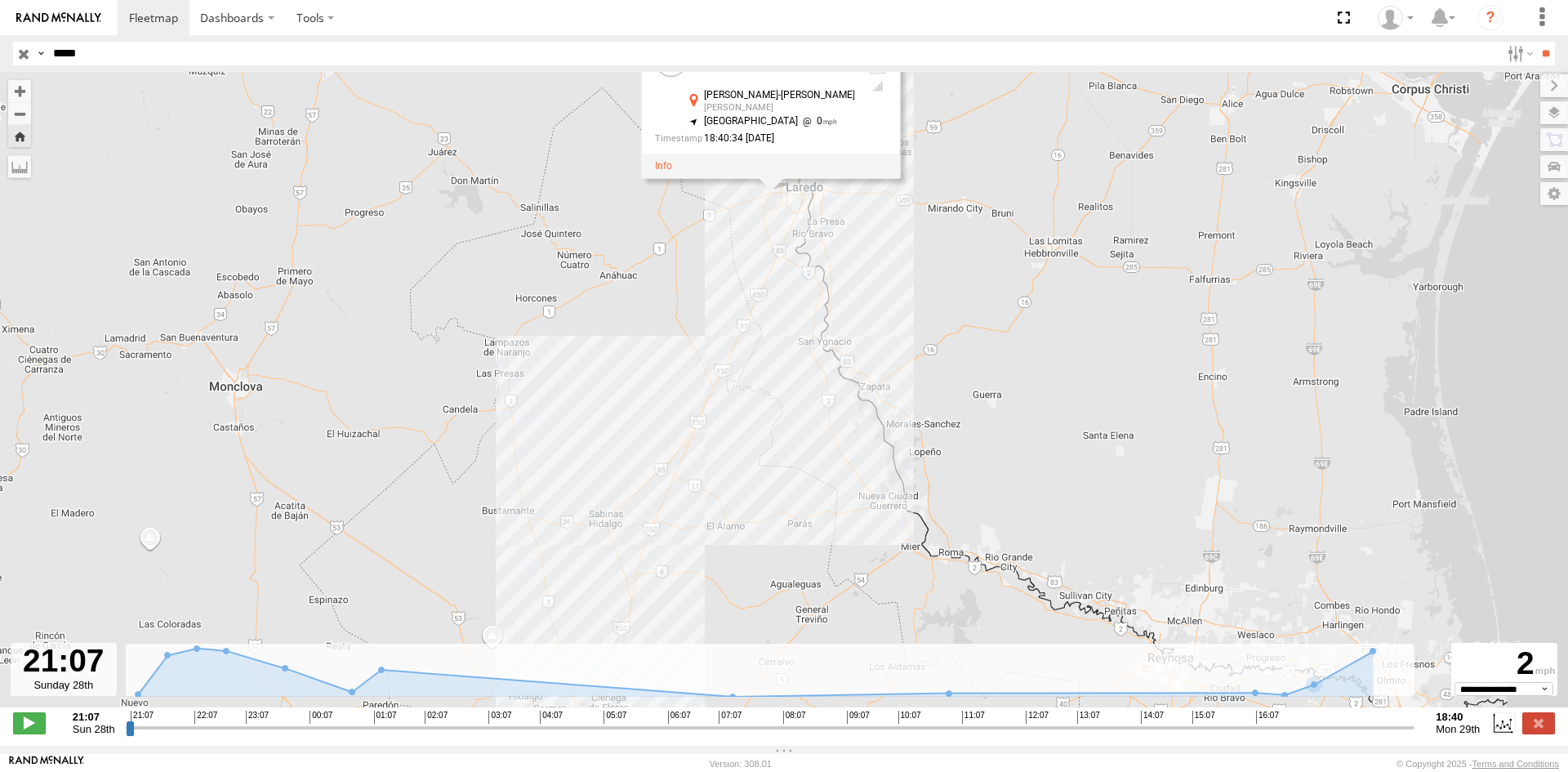
click at [790, 235] on div "RJ078 RJ078 syfan corp Ciénega de Flores-Sabinas Hidalgo Eulogio Reyes 27.4927 …" at bounding box center [784, 398] width 1568 height 653
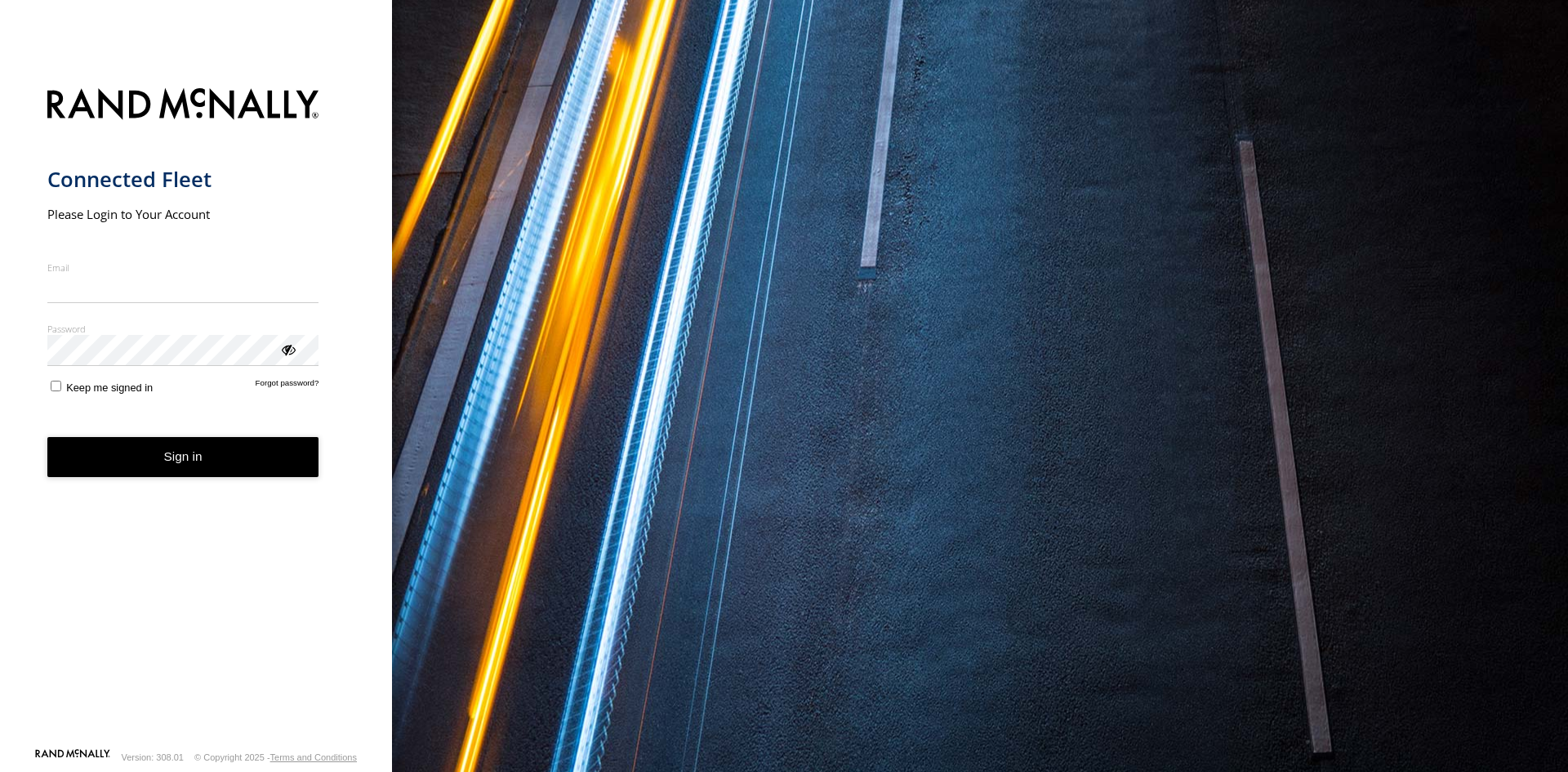
click at [194, 280] on input "Email" at bounding box center [183, 288] width 271 height 30
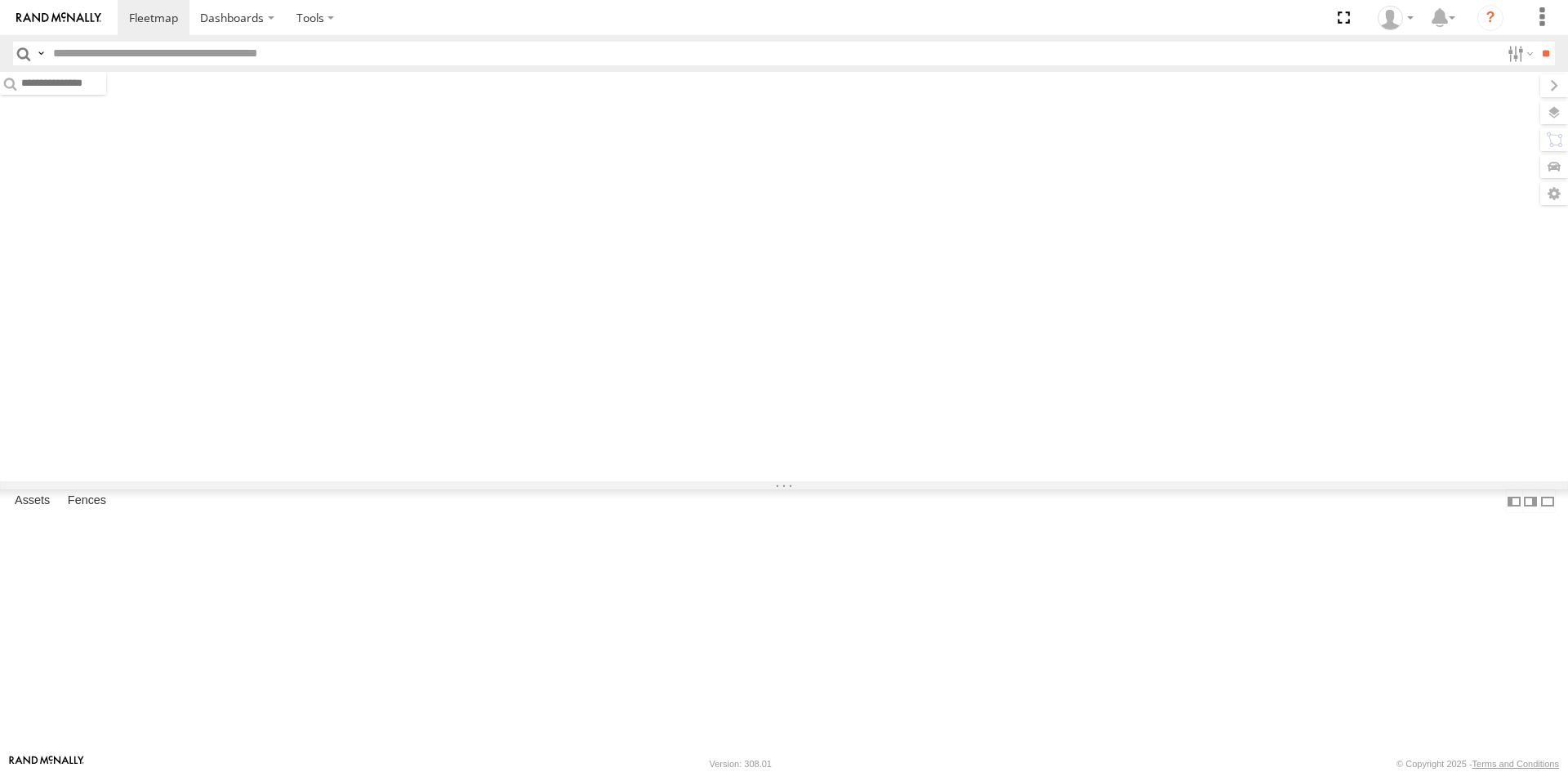
type input "*****"
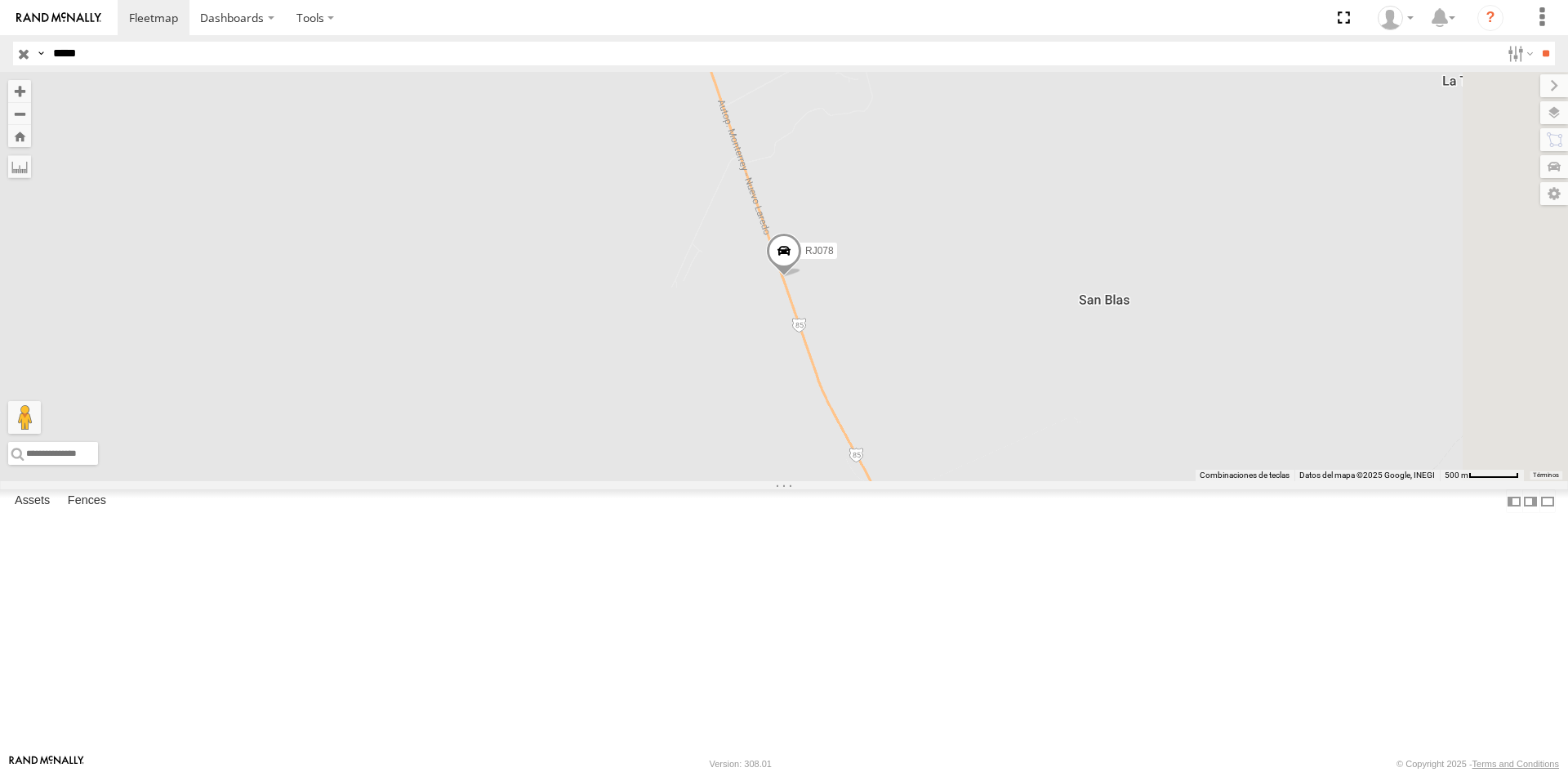
click at [802, 277] on span at bounding box center [783, 255] width 36 height 44
